Goal: Task Accomplishment & Management: Manage account settings

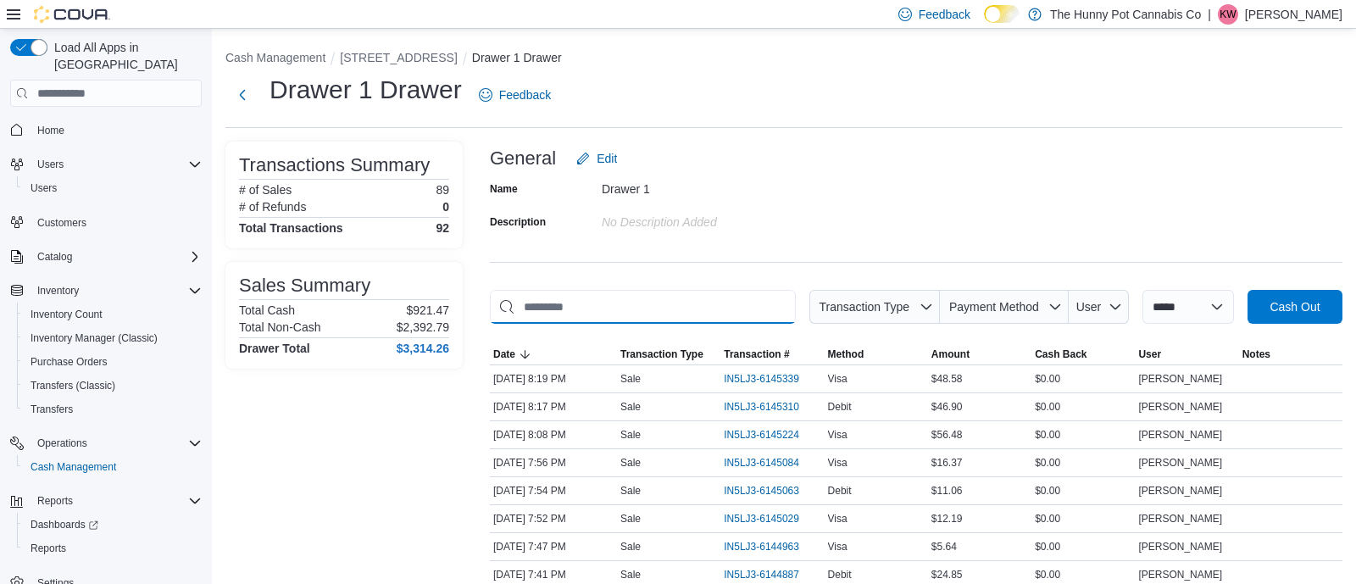
click at [591, 304] on input "This is a search bar. As you type, the results lower in the page will automatic…" at bounding box center [643, 307] width 306 height 34
click at [591, 304] on input "*" at bounding box center [643, 307] width 306 height 34
type input "*"
click at [247, 93] on button "Next" at bounding box center [242, 94] width 34 height 34
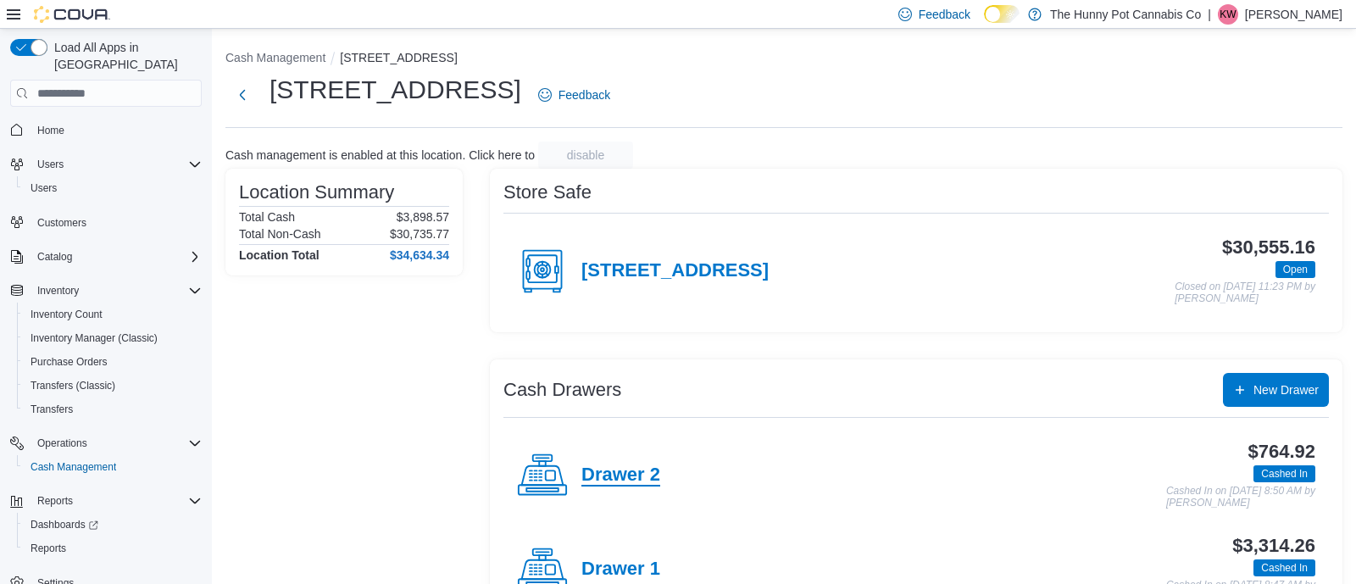
click at [596, 465] on h4 "Drawer 2" at bounding box center [620, 475] width 79 height 22
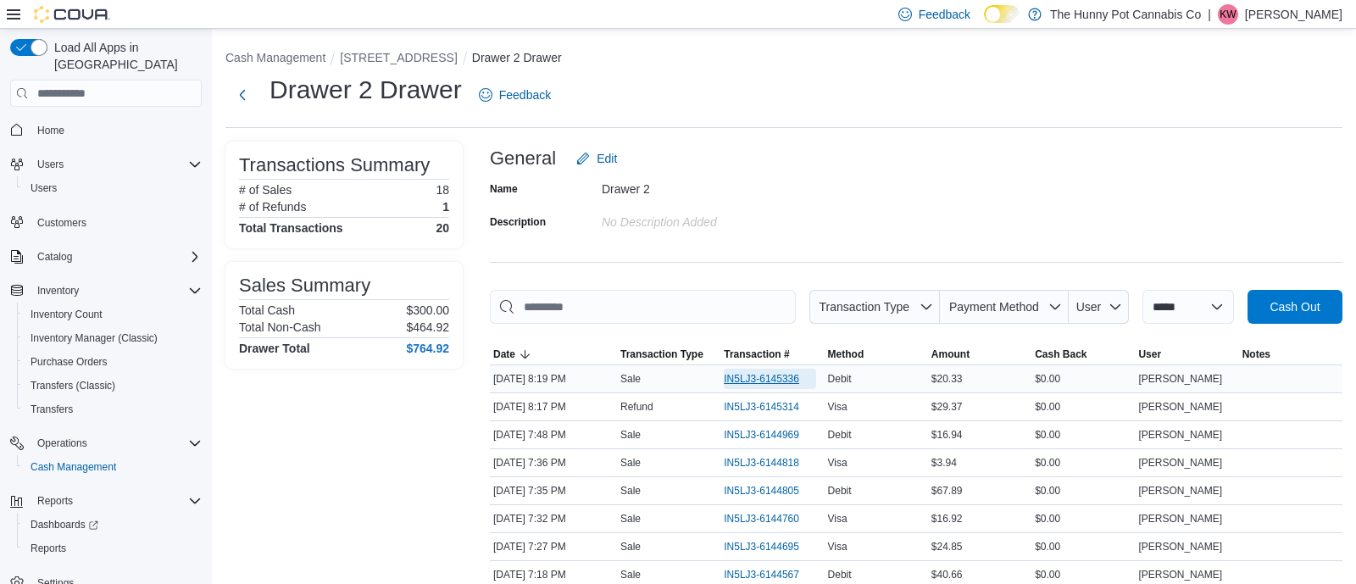
click at [754, 383] on span "IN5LJ3-6145336" at bounding box center [761, 379] width 75 height 14
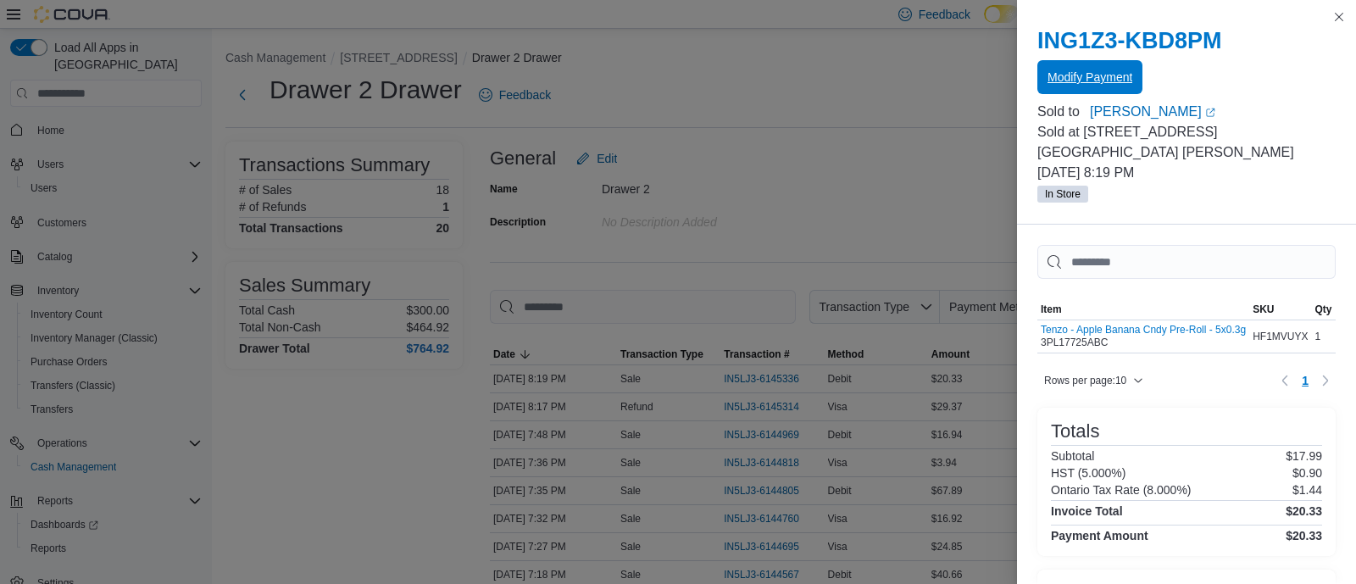
click at [1076, 86] on span "Modify Payment" at bounding box center [1089, 77] width 85 height 34
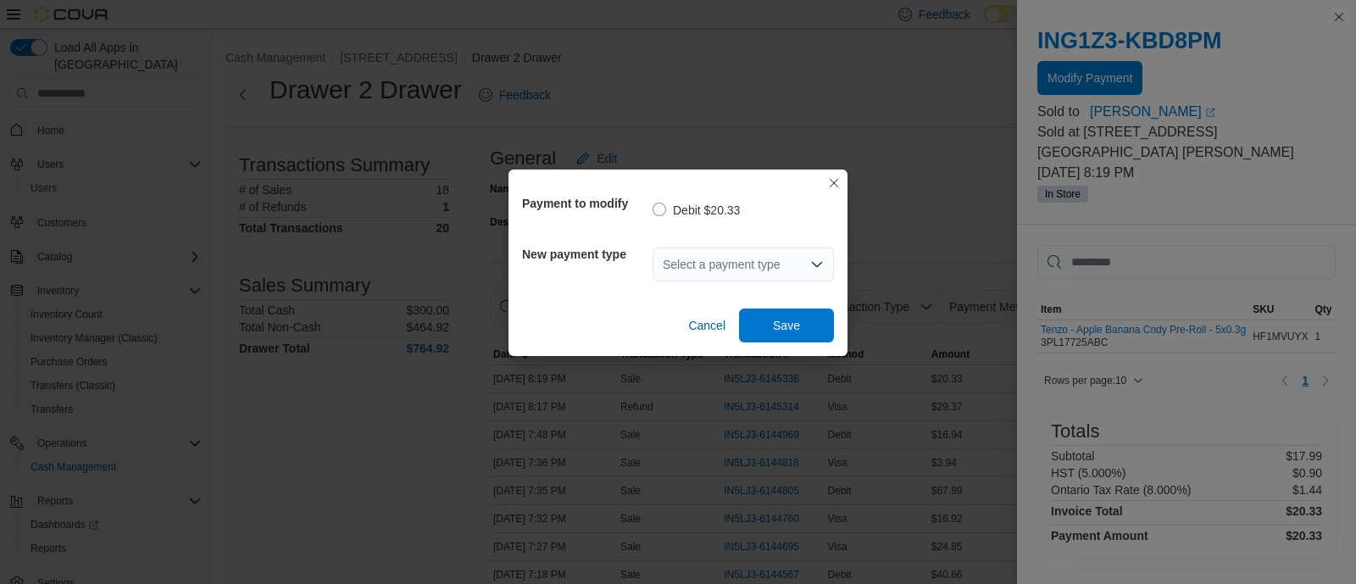
click at [791, 258] on div "Select a payment type" at bounding box center [742, 264] width 181 height 34
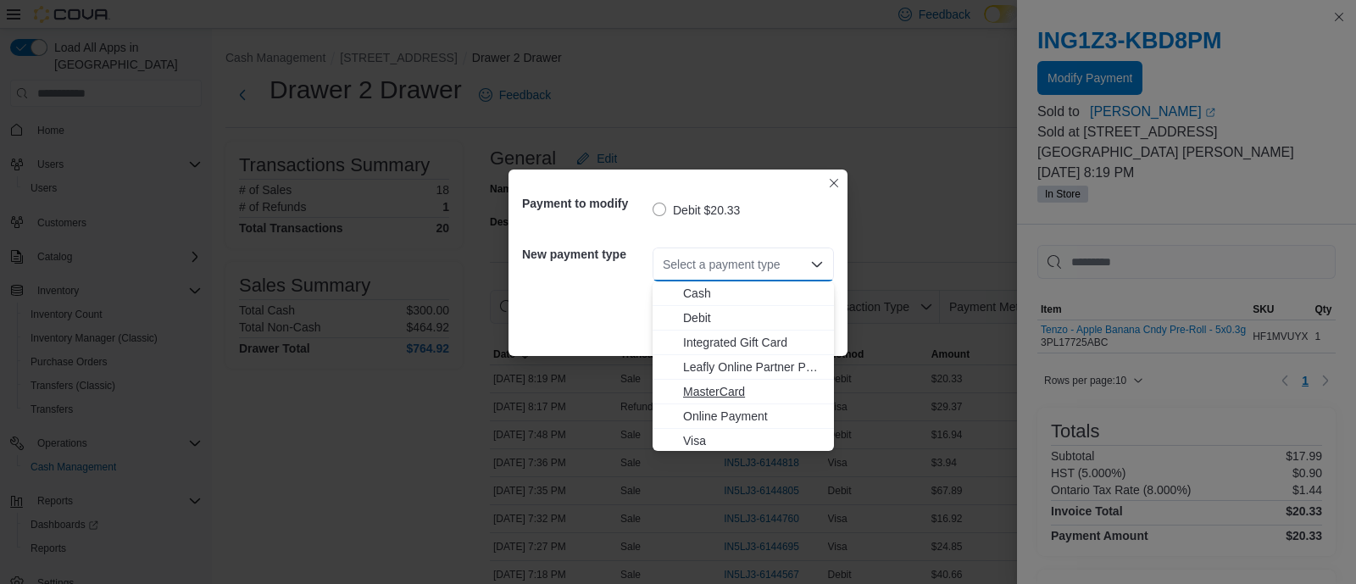
click at [712, 391] on span "MasterCard" at bounding box center [753, 391] width 141 height 17
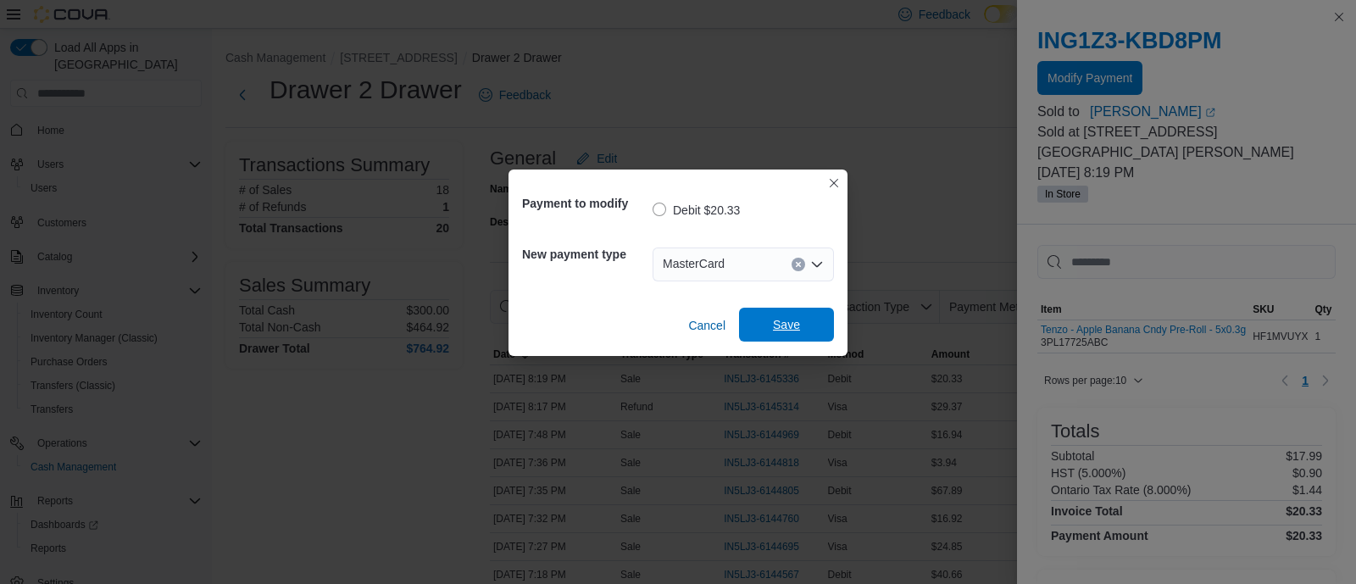
click at [784, 330] on span "Save" at bounding box center [786, 324] width 27 height 17
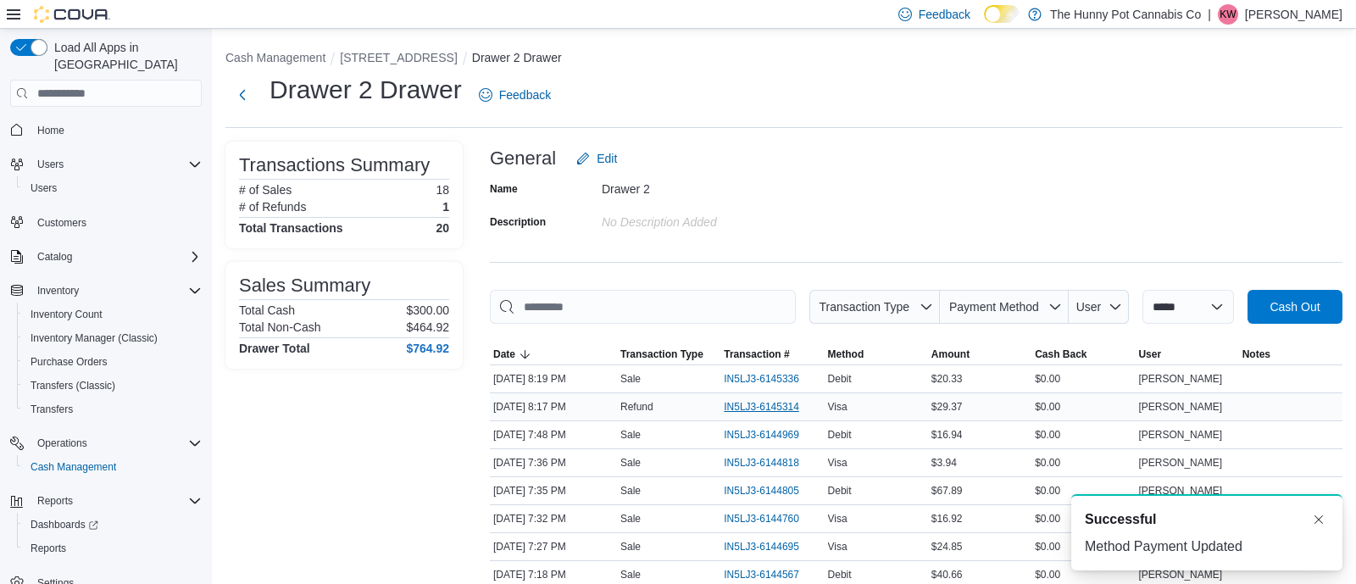
drag, startPoint x: 788, startPoint y: 407, endPoint x: 765, endPoint y: 408, distance: 22.9
click at [760, 400] on span "IN5LJ3-6145314" at bounding box center [761, 407] width 75 height 14
